Goal: Check status

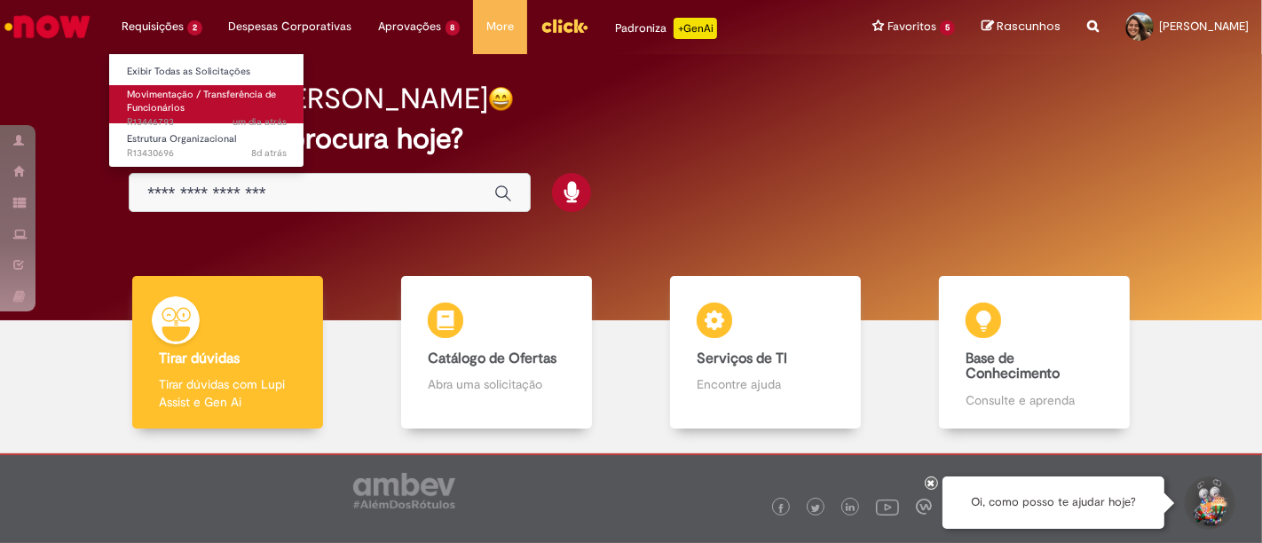
click at [208, 99] on span "Movimentação / Transferência de Funcionários" at bounding box center [201, 102] width 149 height 28
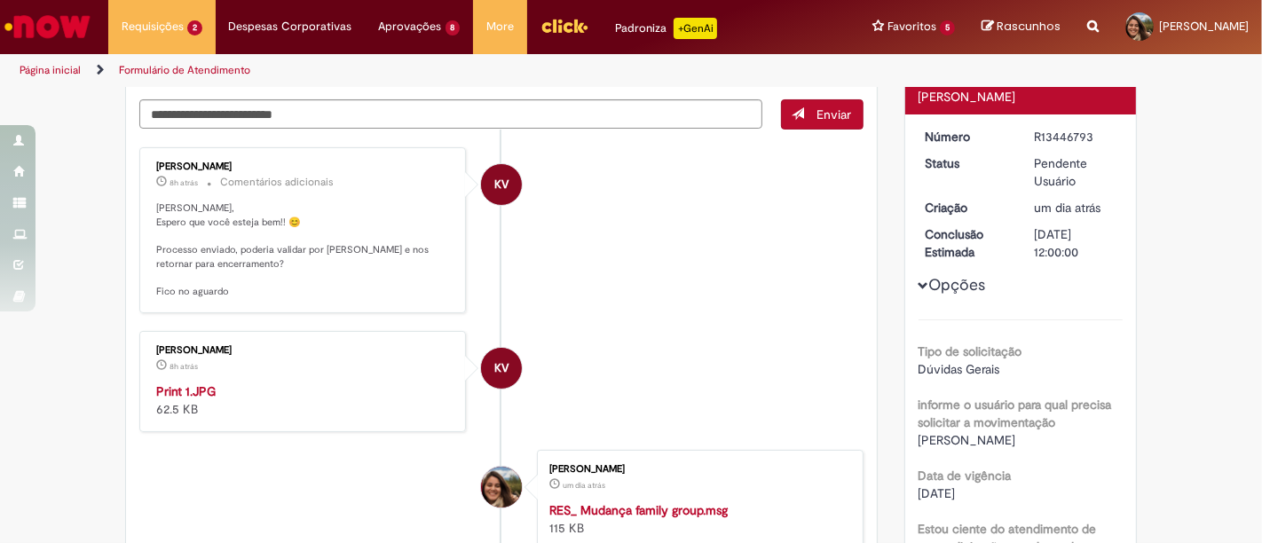
scroll to position [226, 0]
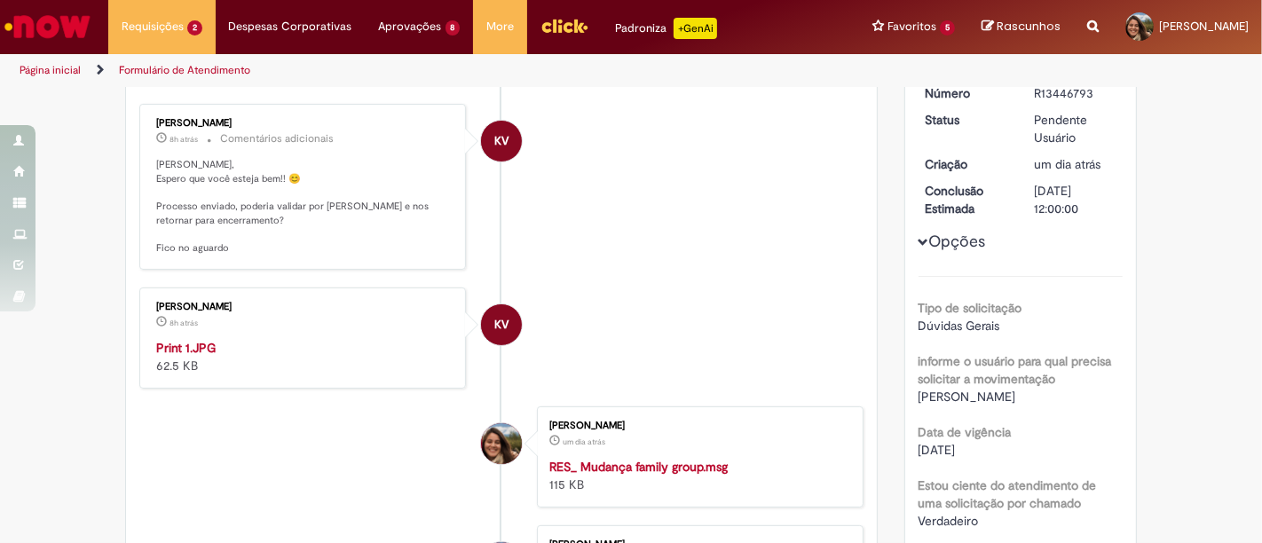
click at [320, 339] on img "Histórico de tíquete" at bounding box center [304, 339] width 296 height 0
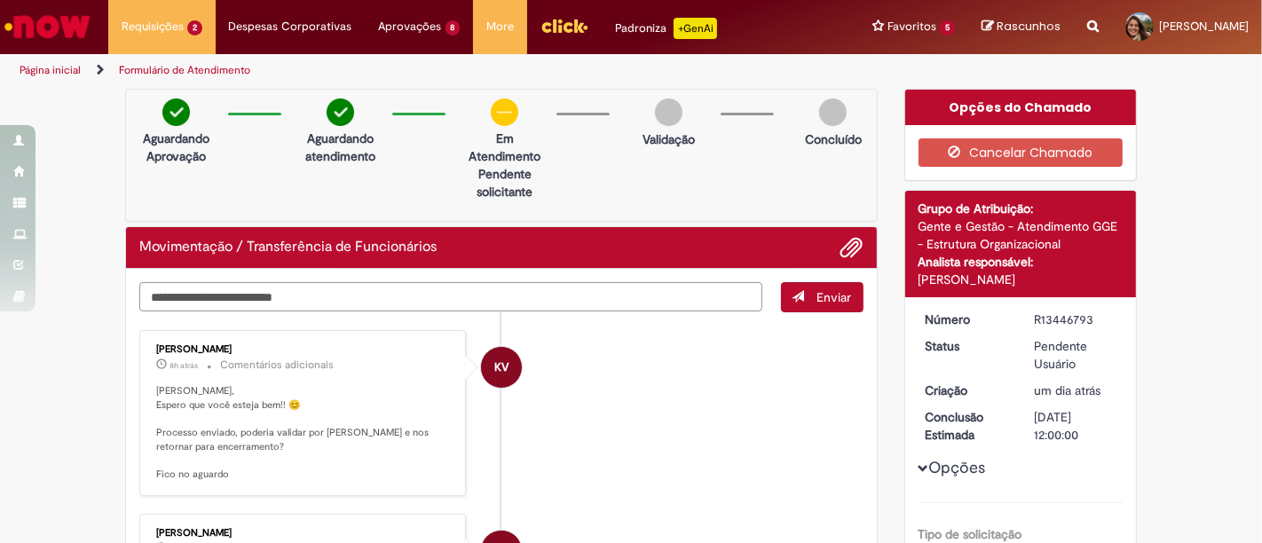
click at [542, 299] on textarea "Digite sua mensagem aqui..." at bounding box center [450, 296] width 623 height 29
type textarea "**********"
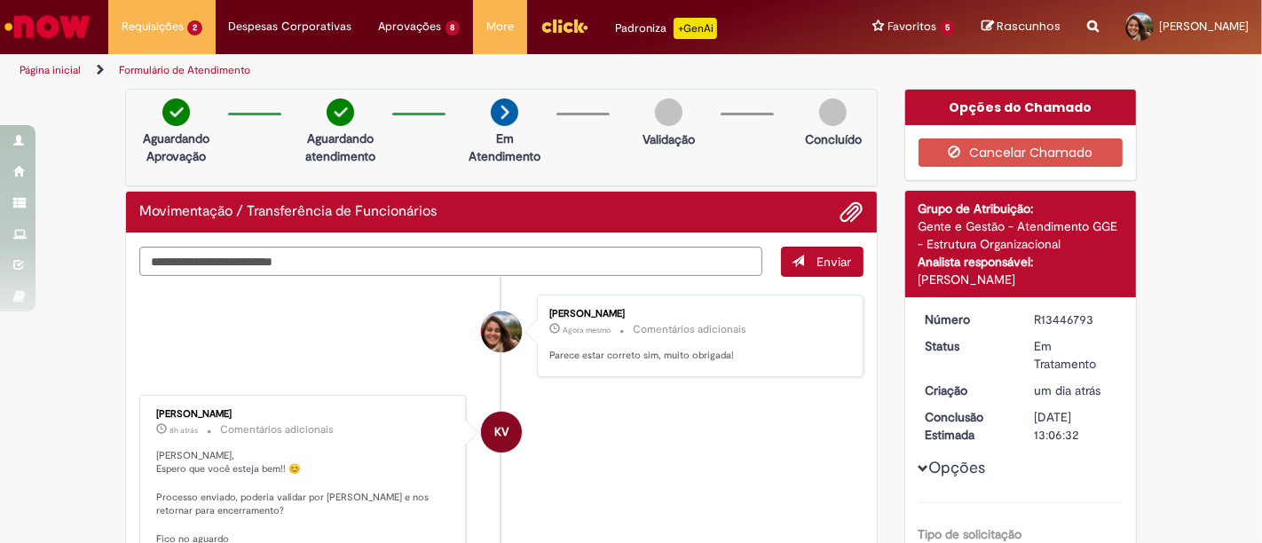
click at [730, 364] on div "[PERSON_NAME] Agora mesmo Agora mesmo Comentários adicionais Parece estar corre…" at bounding box center [700, 336] width 316 height 72
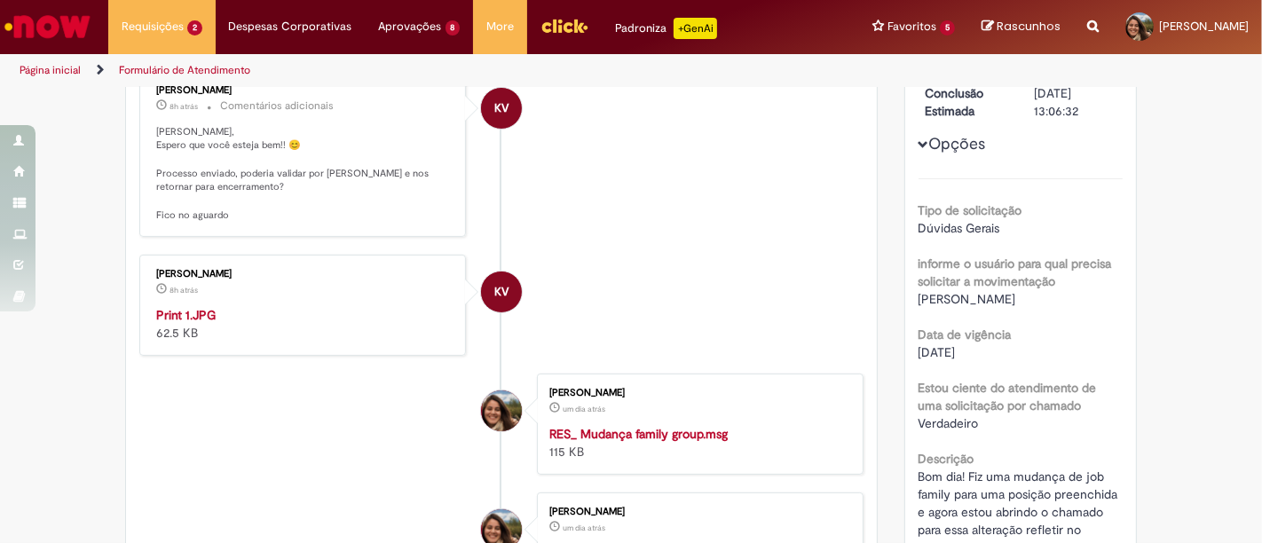
scroll to position [331, 0]
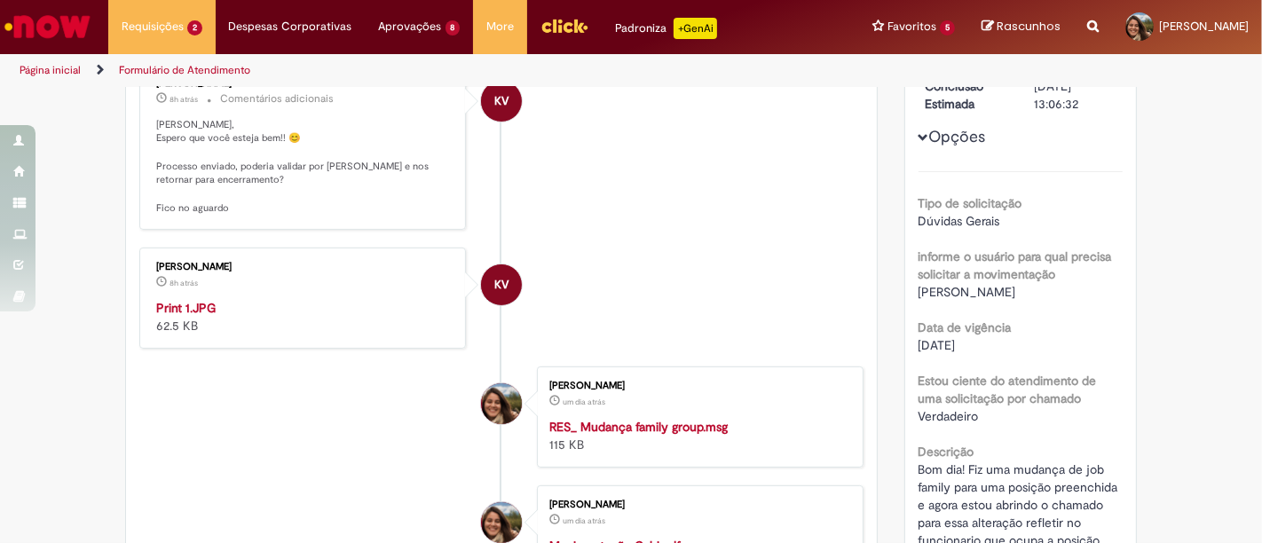
click at [273, 299] on img "Histórico de tíquete" at bounding box center [304, 299] width 296 height 0
